Goal: Task Accomplishment & Management: Use online tool/utility

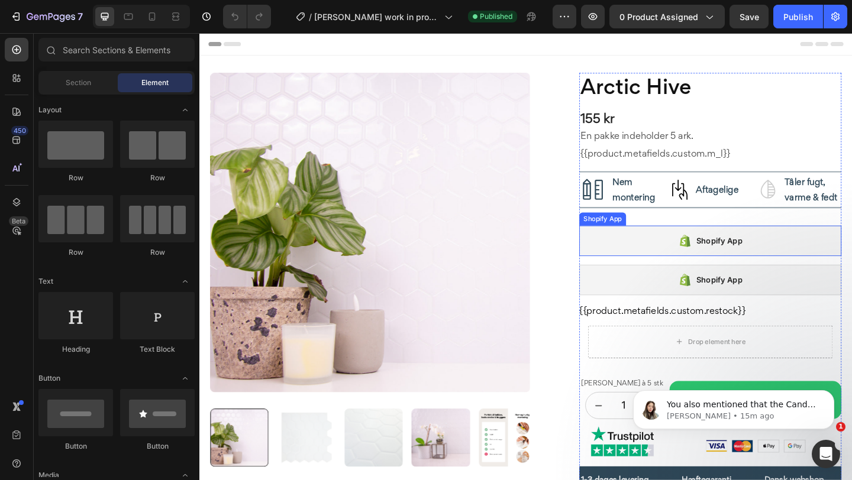
click at [629, 275] on div "Shopify App" at bounding box center [754, 259] width 285 height 33
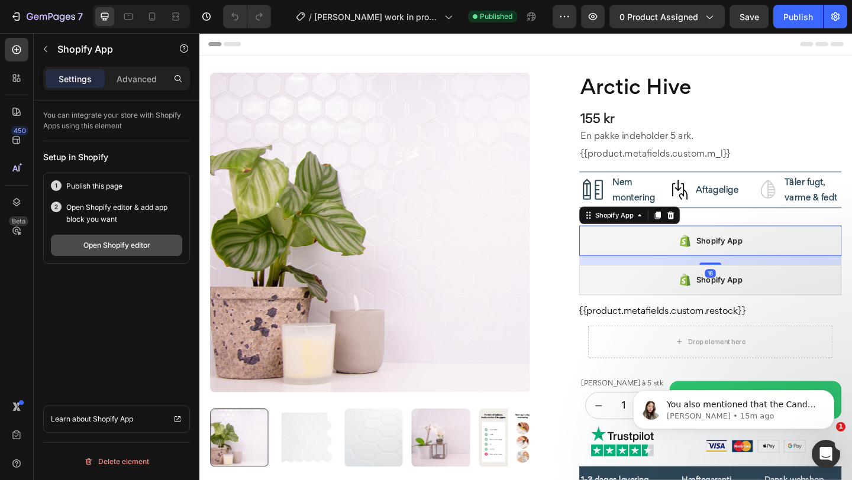
click at [148, 241] on div "Open Shopify editor" at bounding box center [116, 245] width 67 height 11
